Goal: Communication & Community: Answer question/provide support

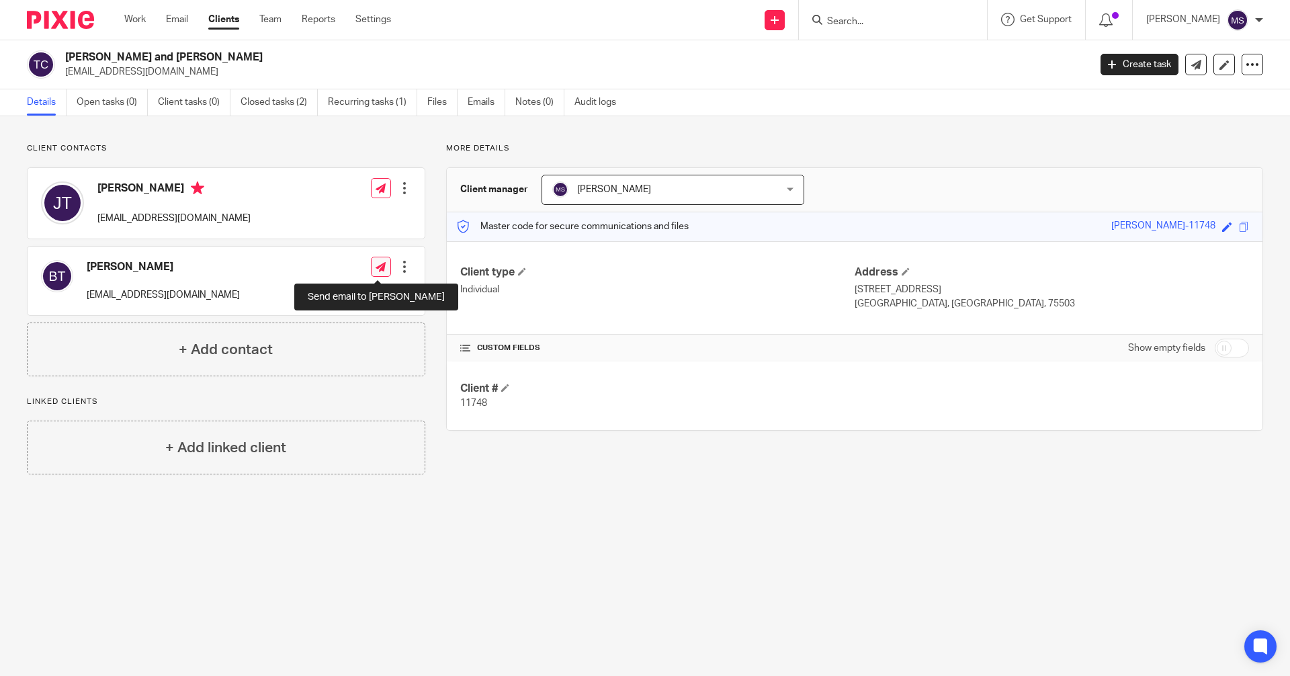
click at [376, 269] on icon at bounding box center [381, 267] width 10 height 10
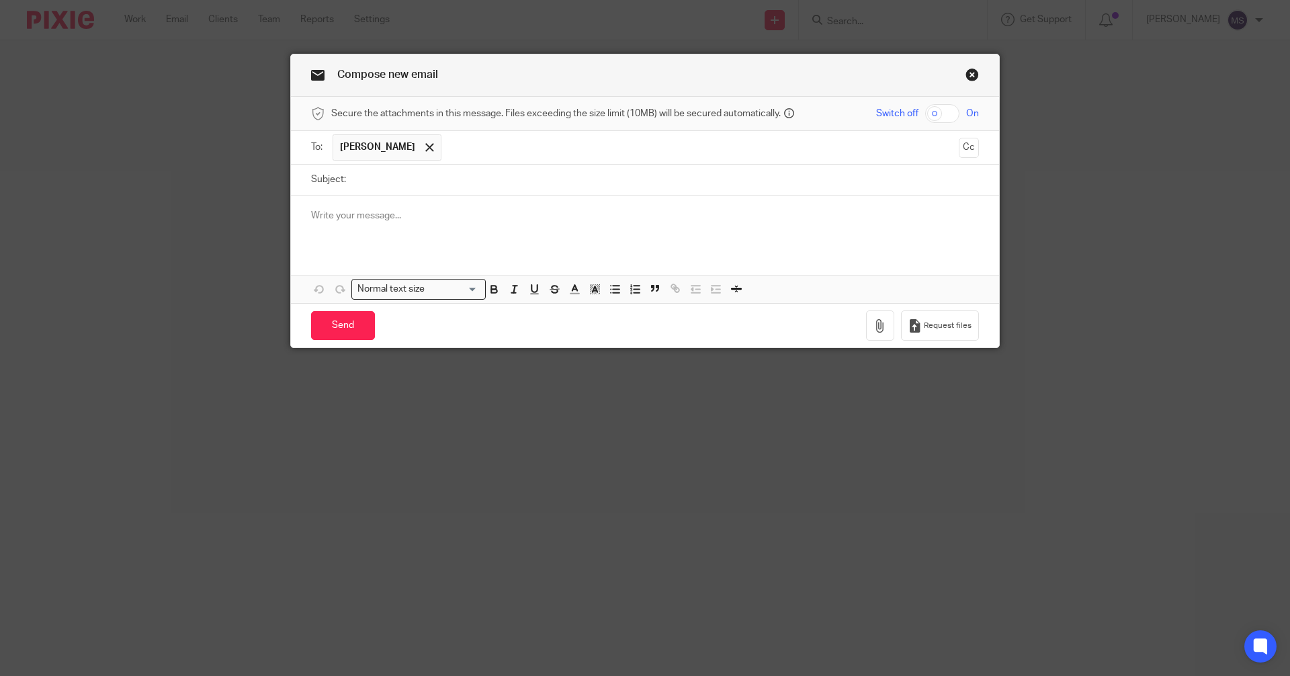
click at [465, 149] on input "text" at bounding box center [700, 147] width 505 height 26
click at [950, 110] on input "checkbox" at bounding box center [942, 113] width 34 height 19
checkbox input "true"
click at [418, 181] on input "Subject:" at bounding box center [666, 180] width 626 height 30
type input "Jeff Thomas Tax Extension"
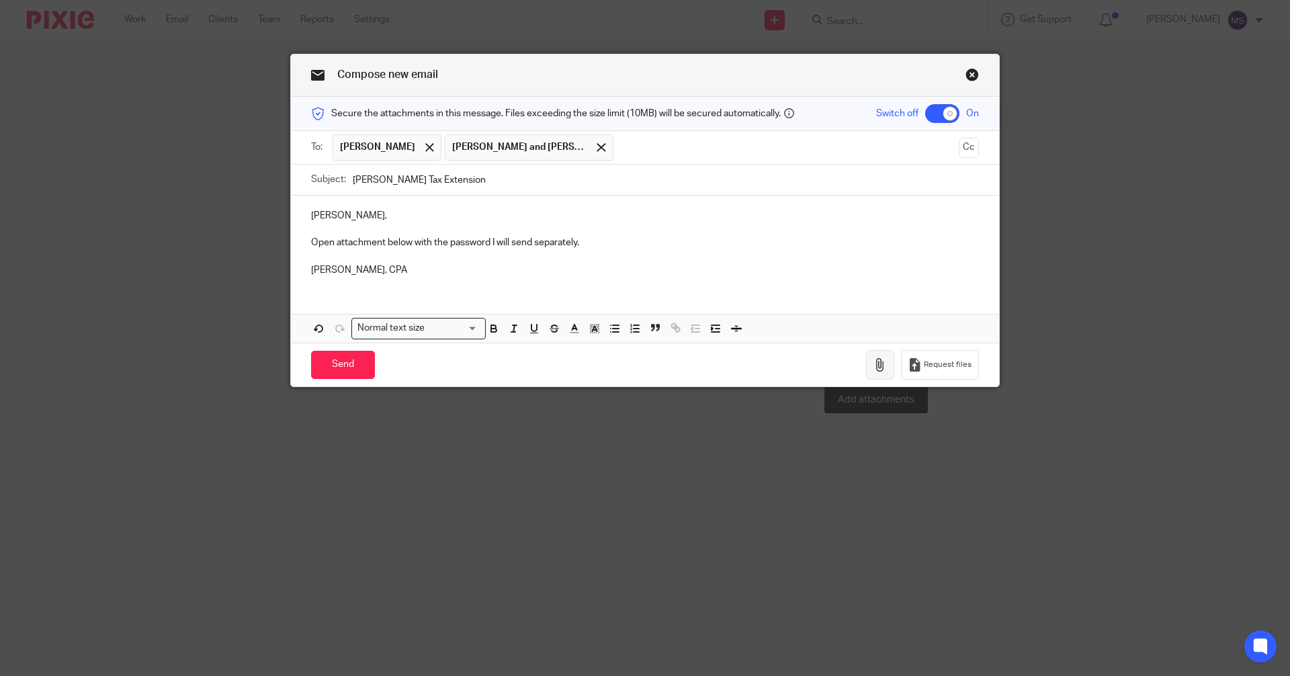
click at [874, 363] on icon "button" at bounding box center [879, 364] width 13 height 13
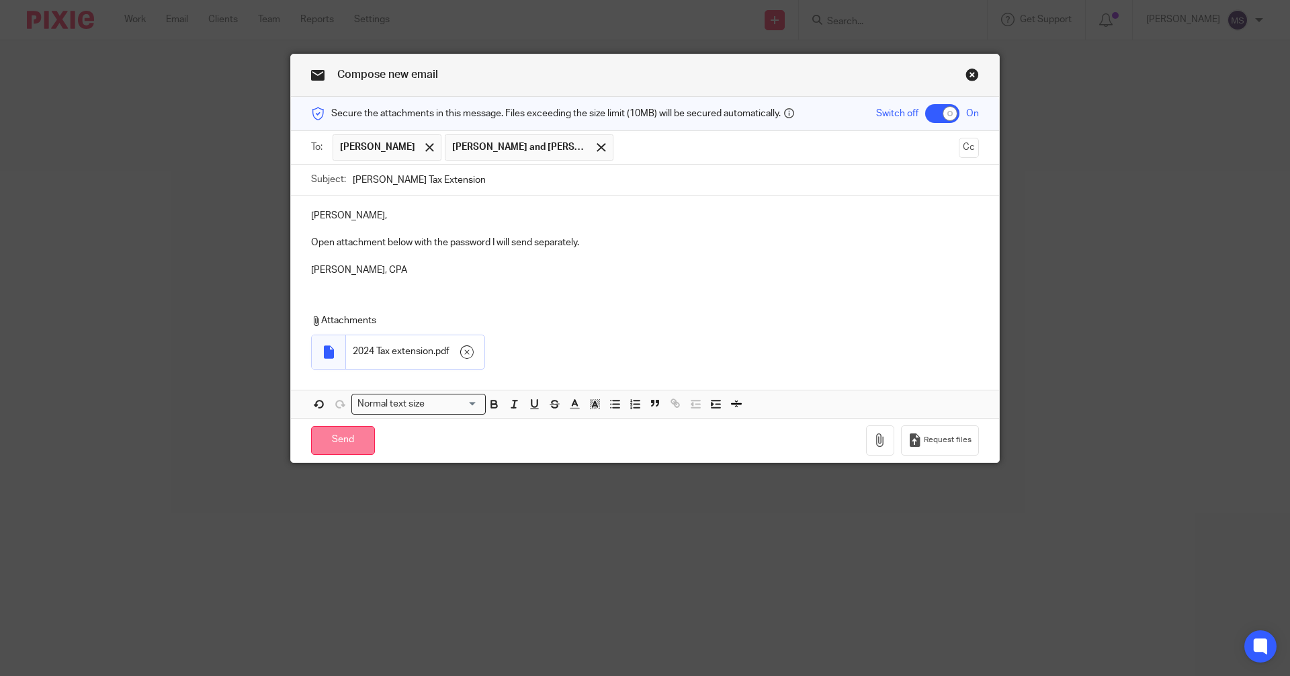
click at [333, 442] on input "Send" at bounding box center [343, 440] width 64 height 29
